Goal: Task Accomplishment & Management: Manage account settings

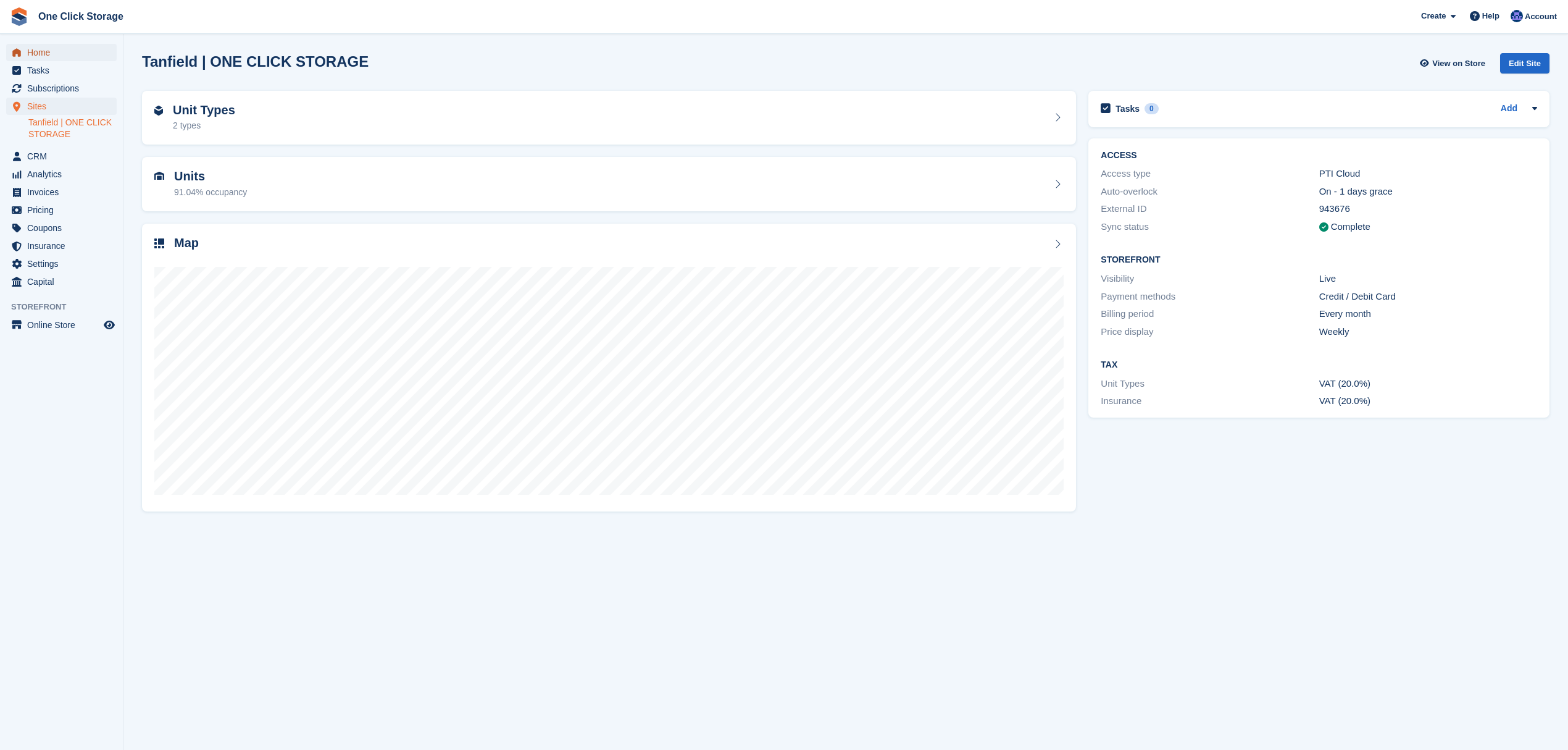
click at [57, 55] on span "Home" at bounding box center [64, 53] width 74 height 18
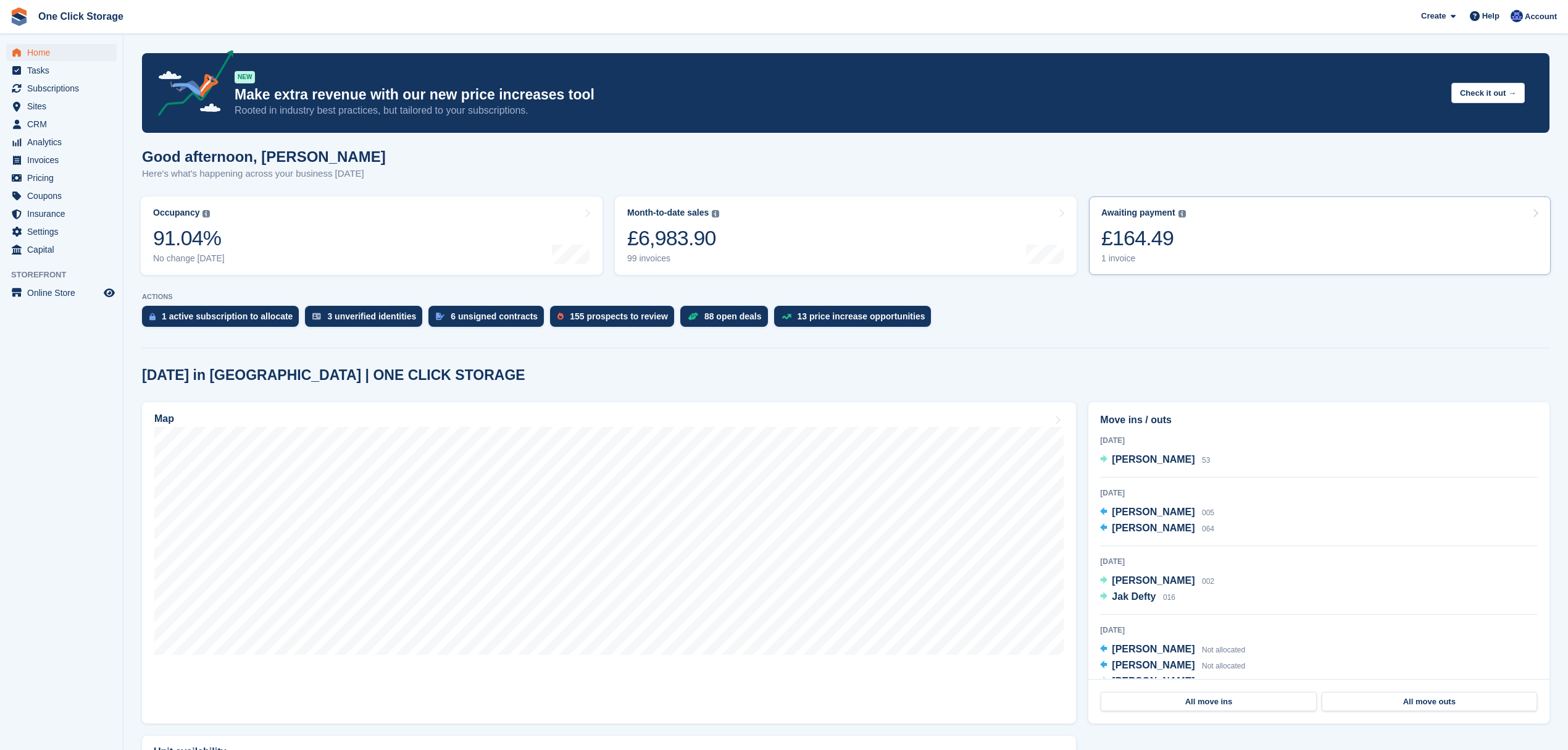
click at [1242, 250] on link "Awaiting payment The total outstanding balance on all open invoices. £164.49 1 …" at bounding box center [1320, 235] width 462 height 78
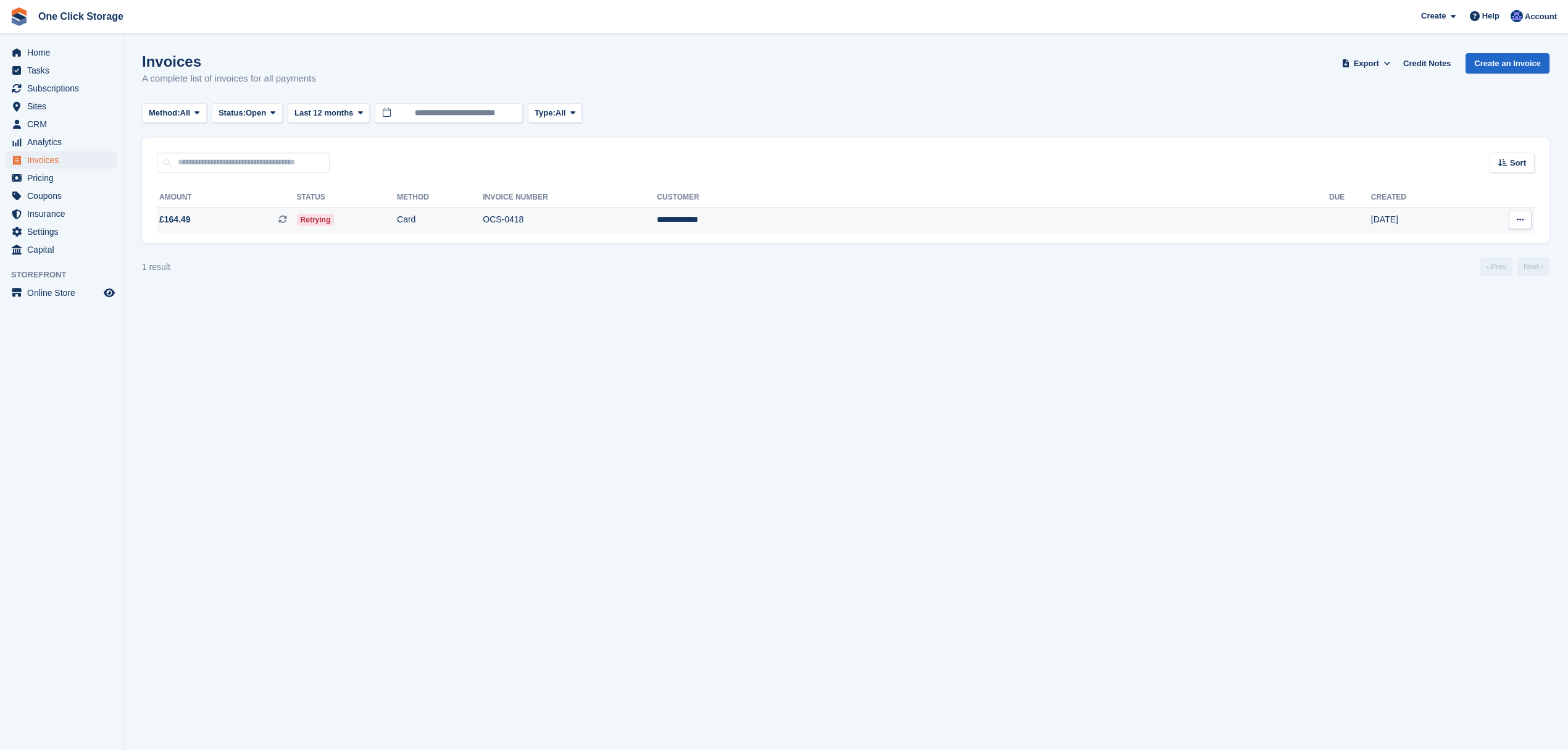
click at [292, 215] on span "£164.49 This is a recurring subscription invoice." at bounding box center [226, 220] width 140 height 13
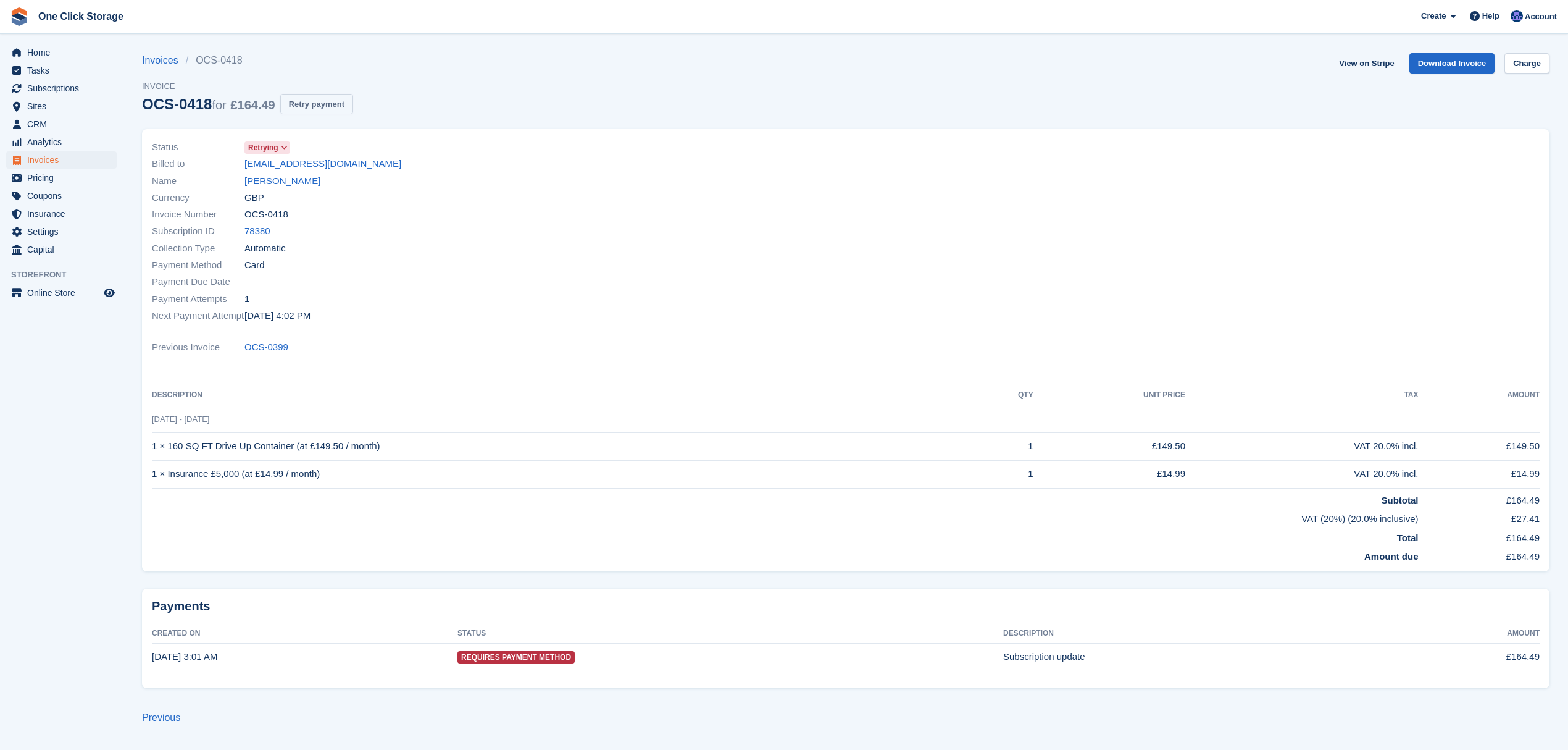
click at [312, 107] on button "Retry payment" at bounding box center [317, 104] width 73 height 21
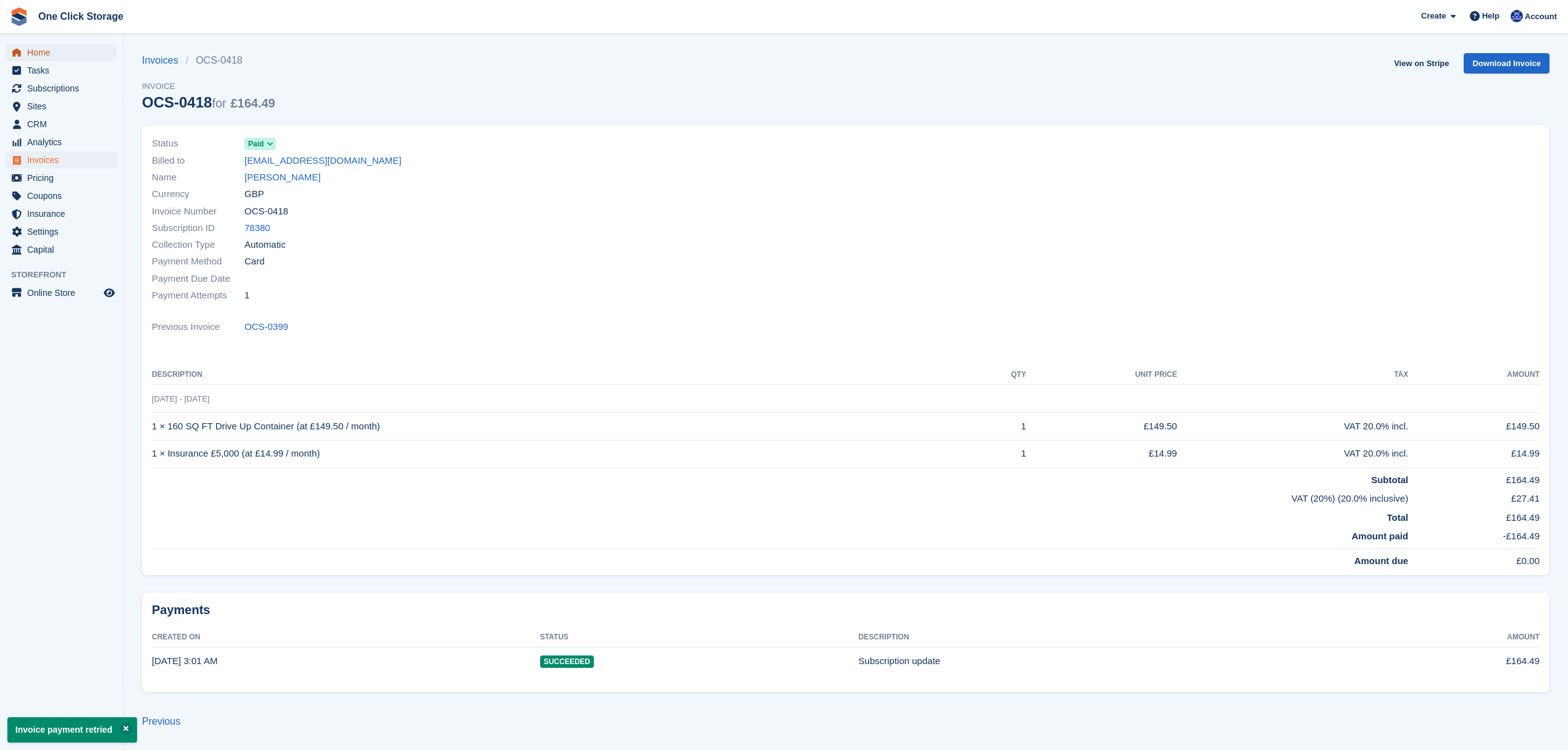
click at [40, 51] on span "Home" at bounding box center [64, 53] width 74 height 18
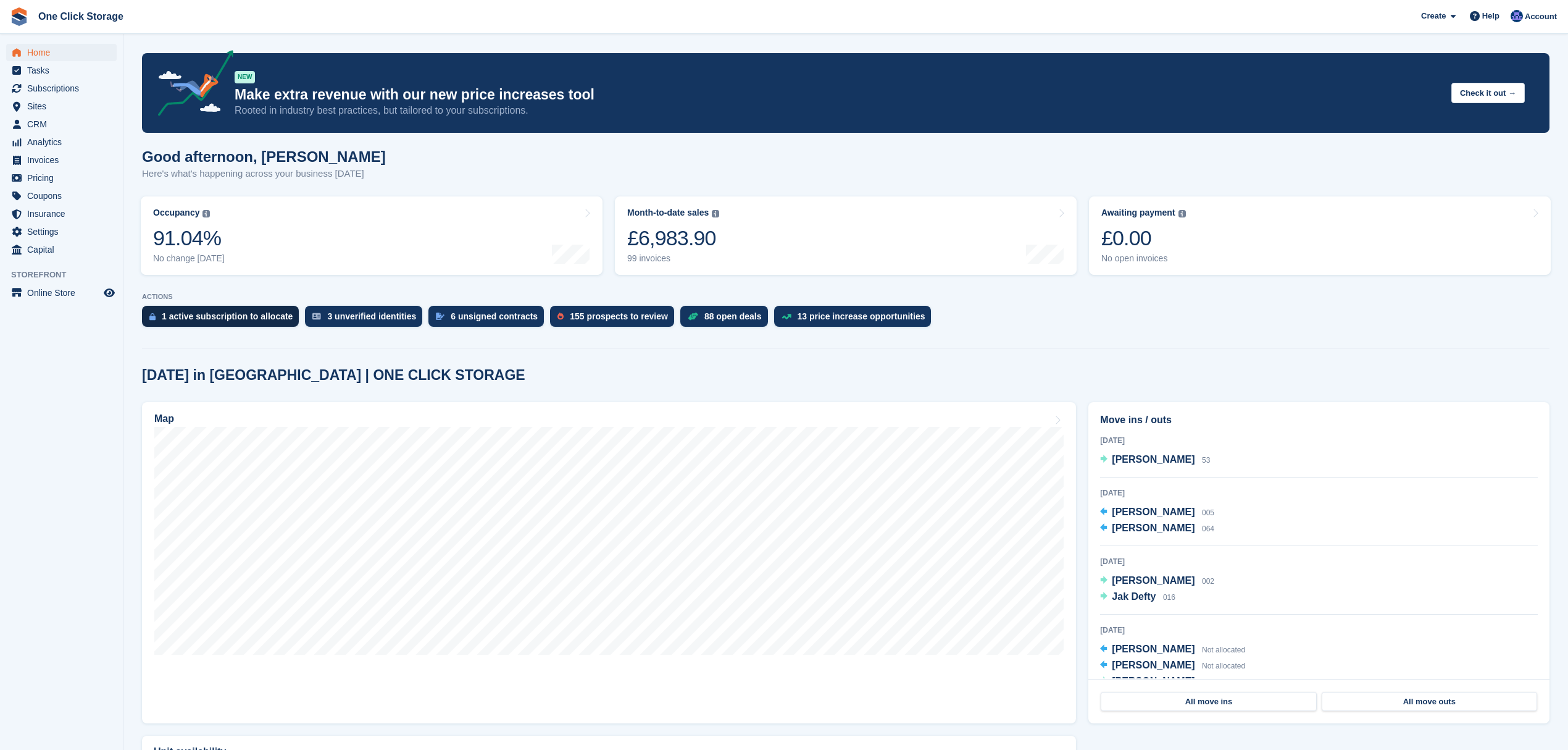
click at [236, 322] on div "1 active subscription to allocate" at bounding box center [227, 316] width 131 height 10
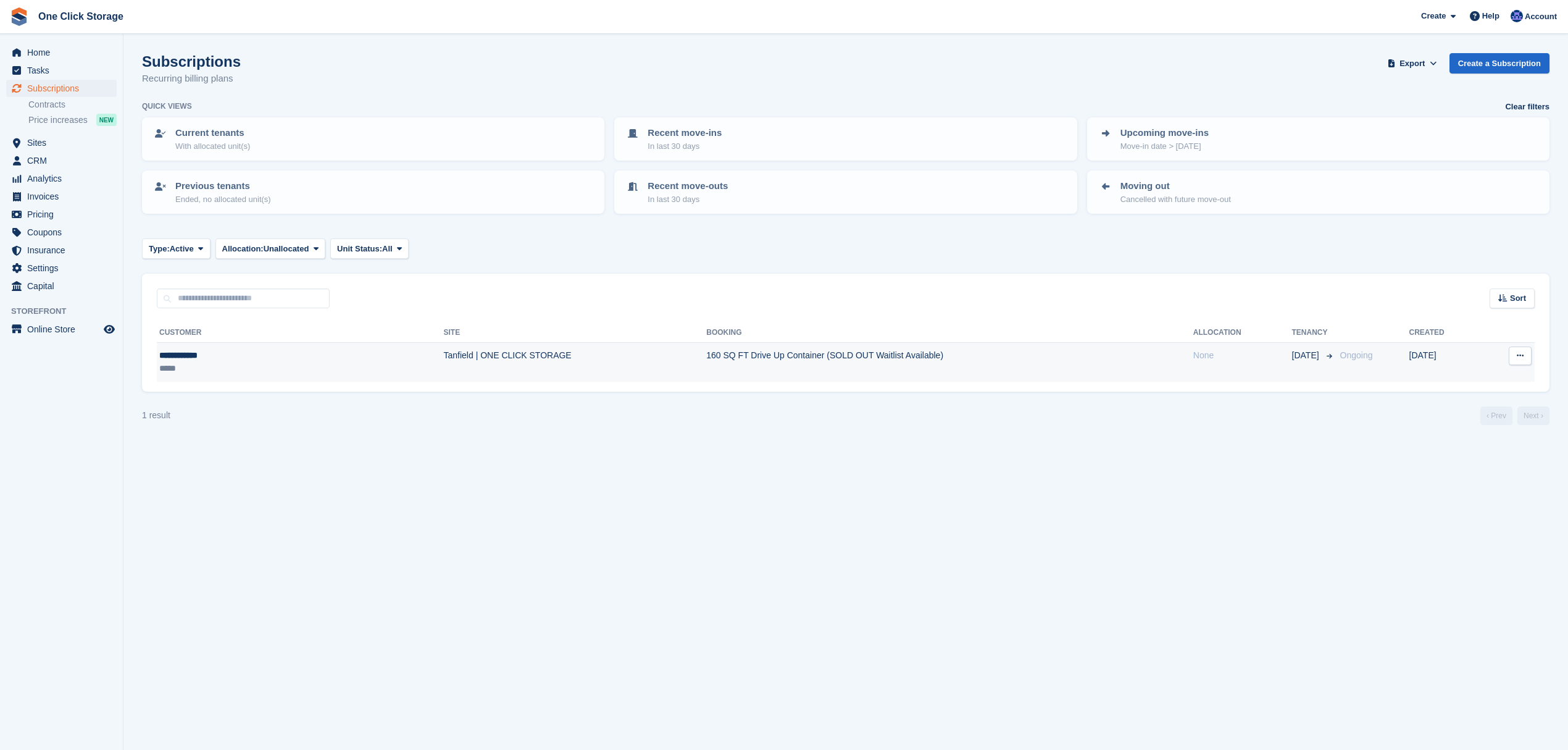
click at [1519, 354] on icon at bounding box center [1520, 355] width 7 height 8
click at [1452, 419] on p "Cancel subscription" at bounding box center [1472, 423] width 108 height 16
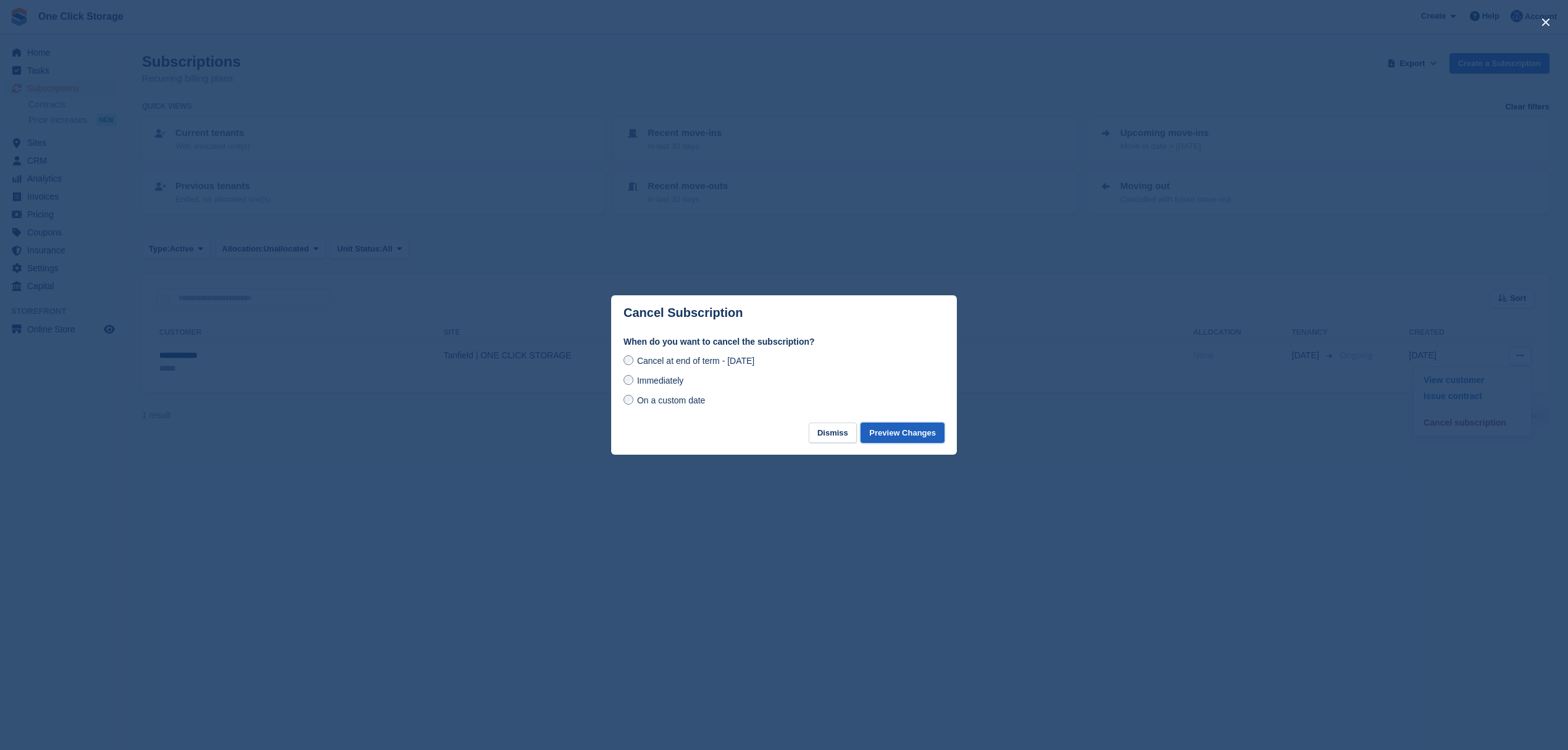
click at [900, 433] on button "Preview Changes" at bounding box center [903, 433] width 84 height 21
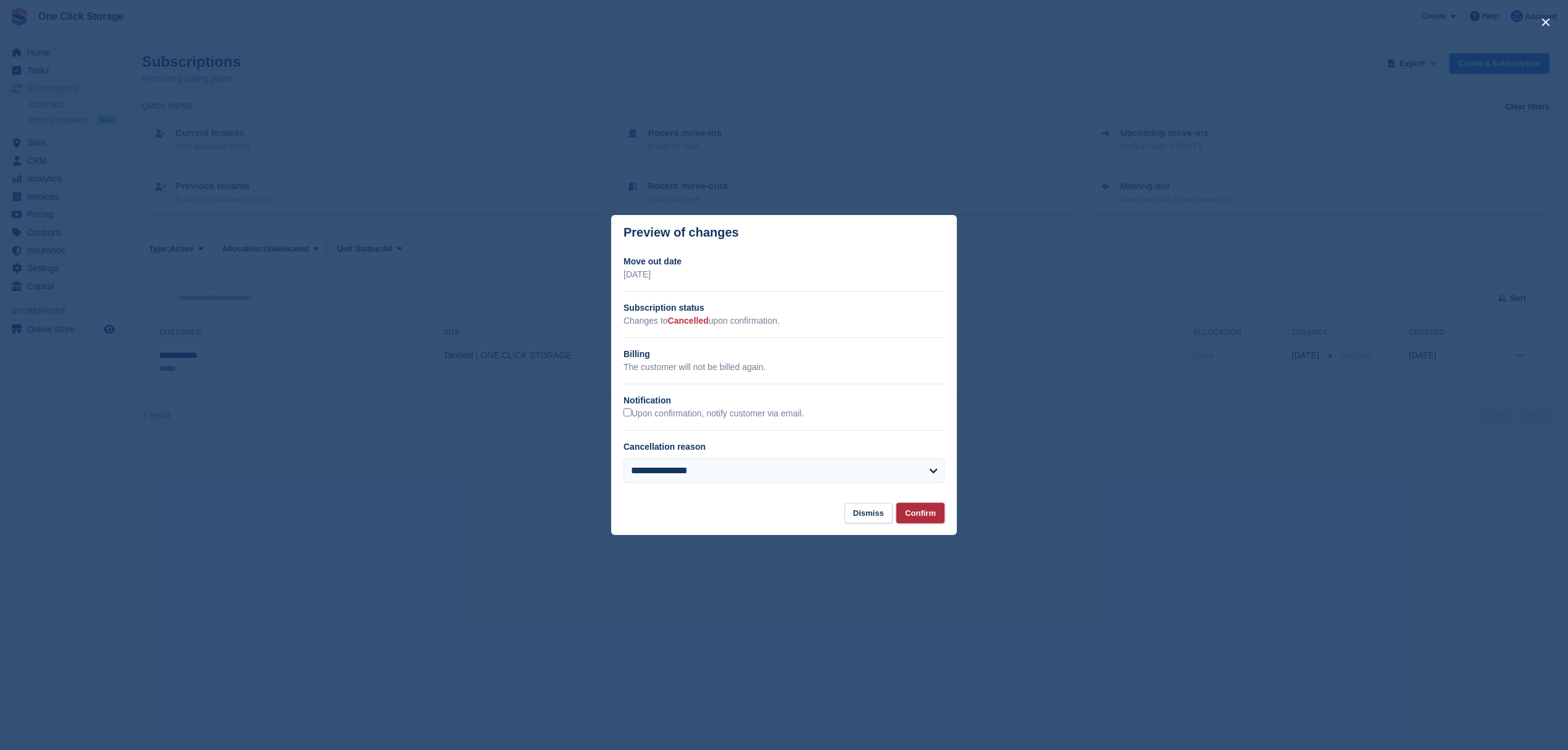
click at [912, 511] on button "Confirm" at bounding box center [920, 513] width 48 height 21
click at [865, 516] on button "Dismiss" at bounding box center [869, 513] width 48 height 21
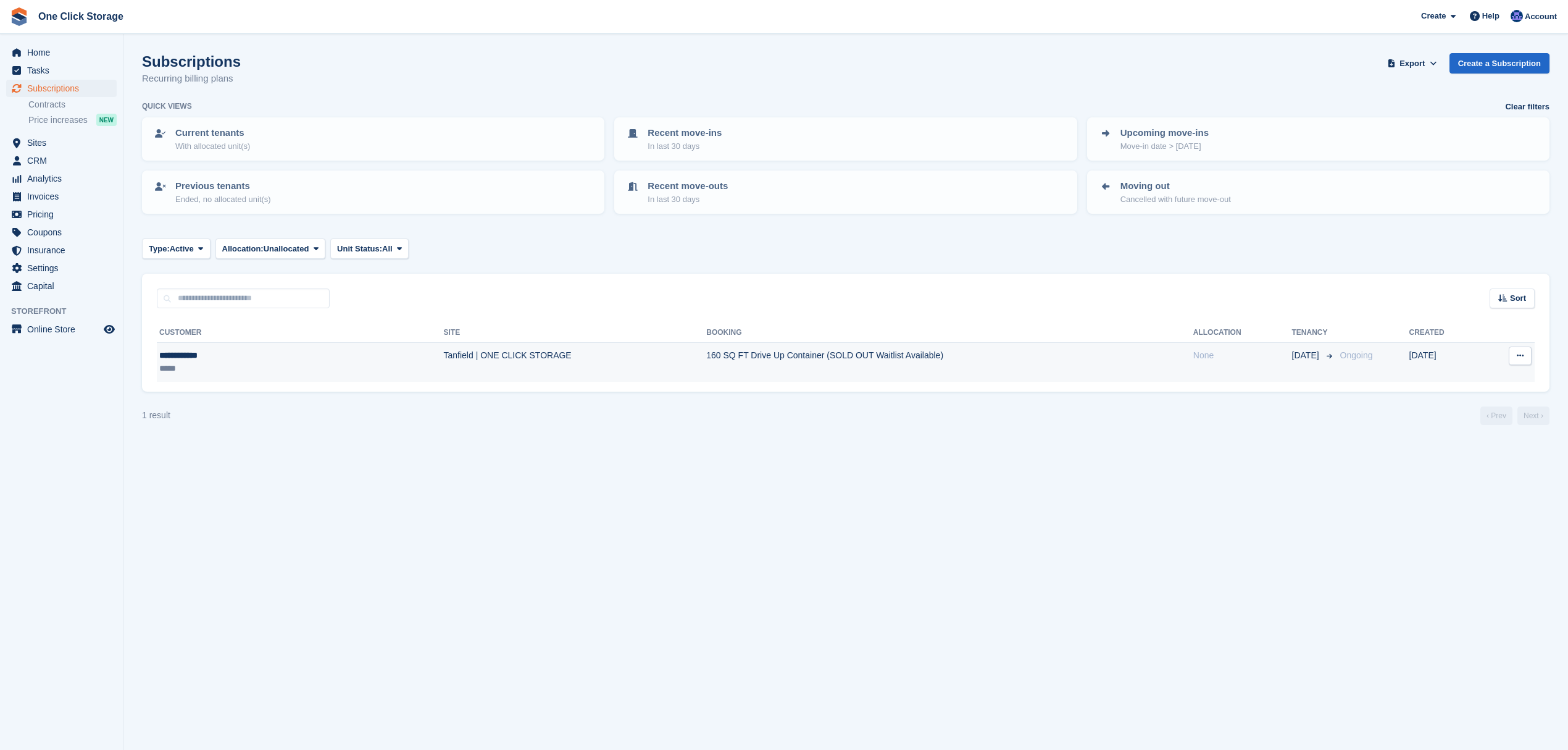
click at [1527, 359] on button at bounding box center [1520, 355] width 23 height 18
click at [1465, 420] on p "Cancel subscription" at bounding box center [1472, 423] width 108 height 16
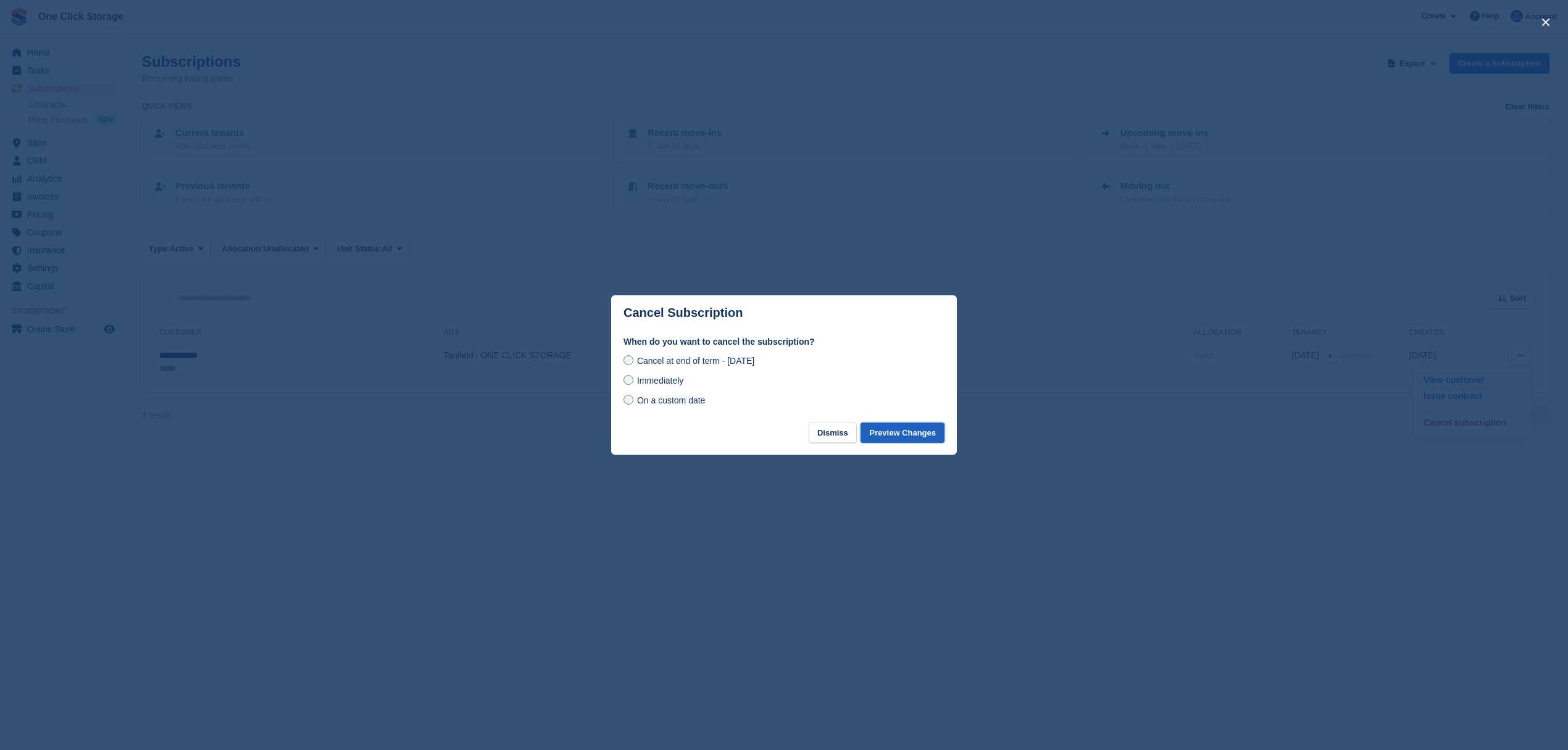
click at [933, 433] on button "Preview Changes" at bounding box center [903, 433] width 84 height 21
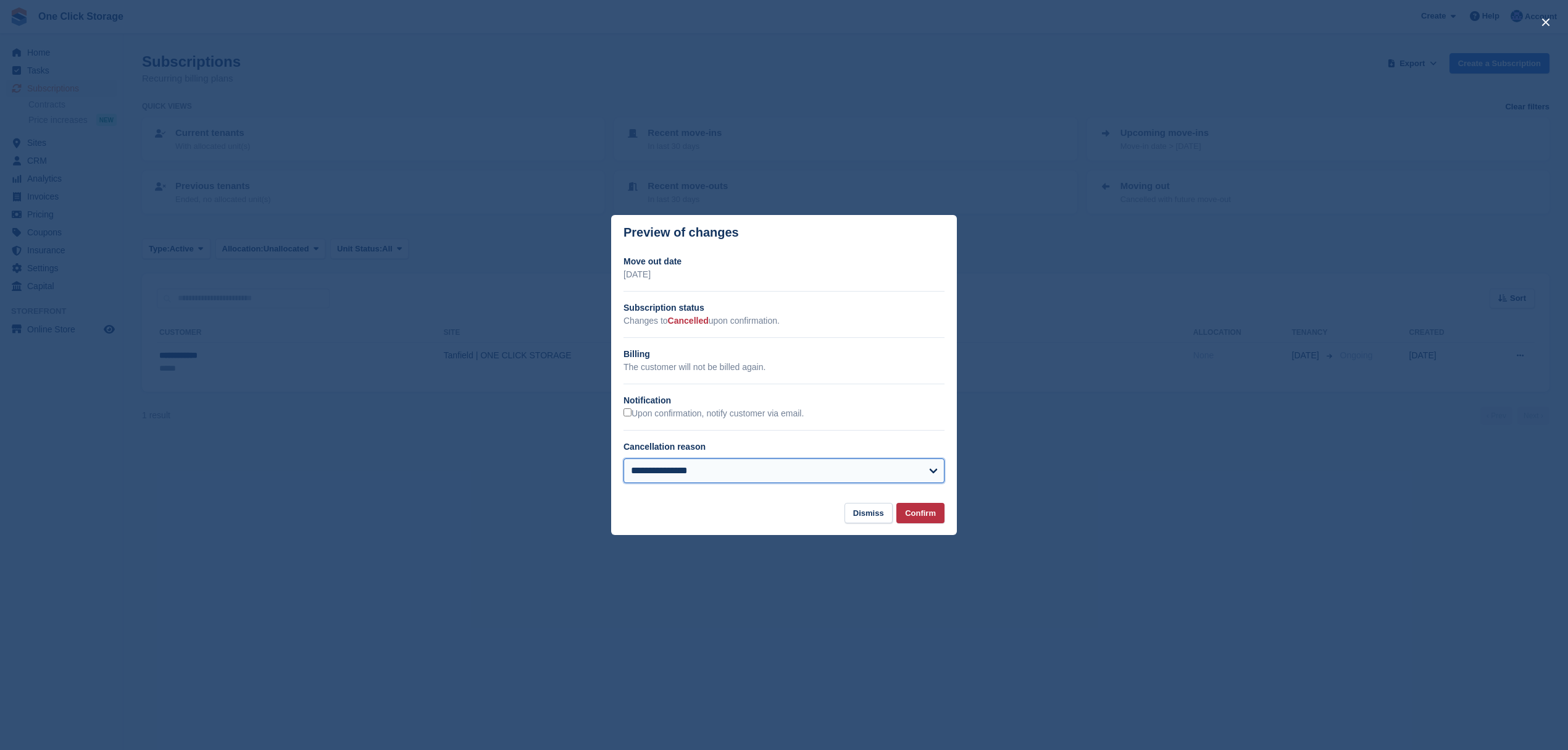
click at [714, 463] on select "**********" at bounding box center [784, 471] width 321 height 25
select select "*****"
click at [624, 460] on select "**********" at bounding box center [784, 471] width 321 height 25
click at [924, 512] on button "Confirm" at bounding box center [920, 513] width 48 height 21
